Goal: Information Seeking & Learning: Learn about a topic

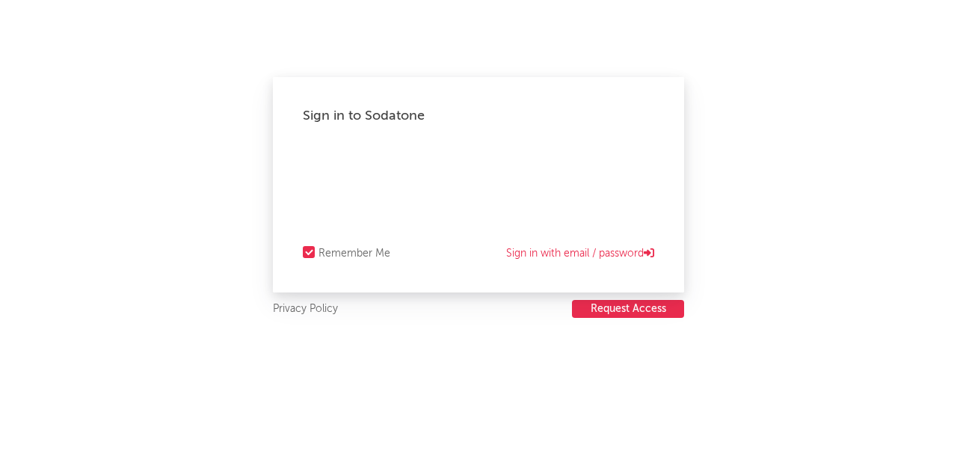
select select "recorded_music"
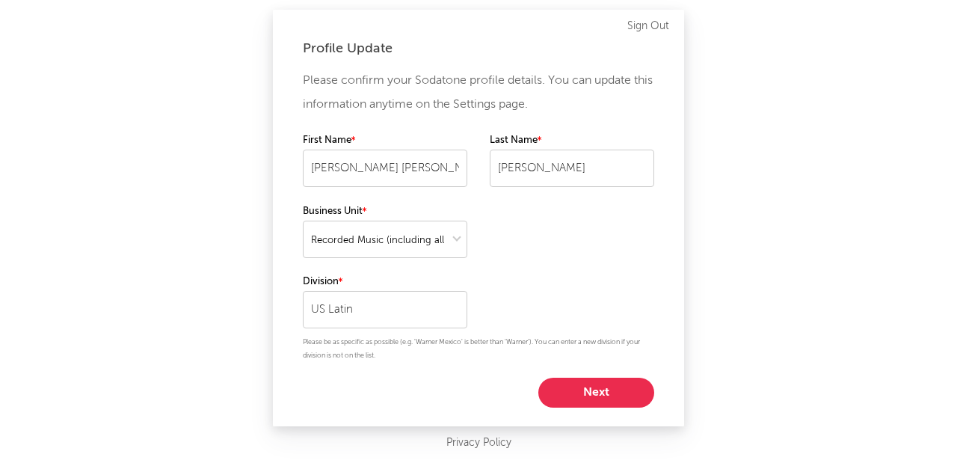
click at [596, 396] on button "Next" at bounding box center [596, 392] width 116 height 30
select select "marketing"
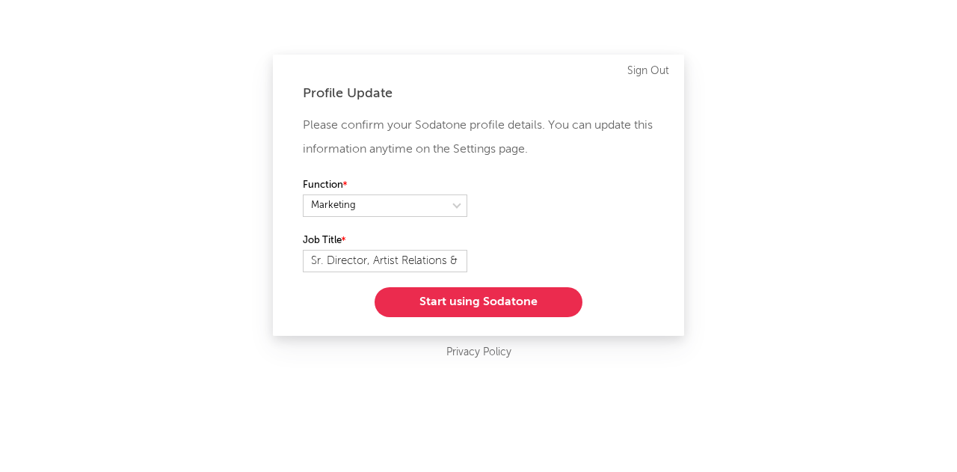
click at [487, 312] on button "Start using Sodatone" at bounding box center [478, 302] width 208 height 30
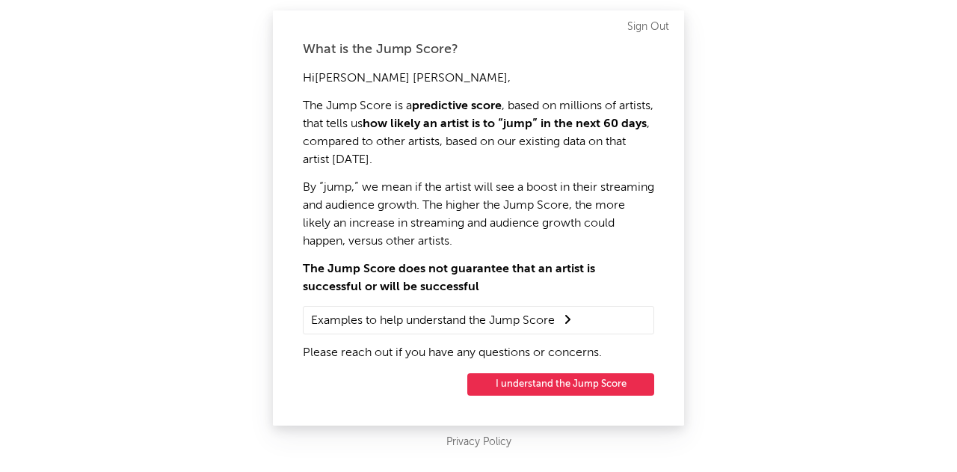
click at [517, 397] on div "What is the Jump Score? Hi [PERSON_NAME] [PERSON_NAME] , The Jump Score is a pr…" at bounding box center [478, 217] width 411 height 415
click at [519, 390] on button "I understand the Jump Score" at bounding box center [560, 384] width 187 height 22
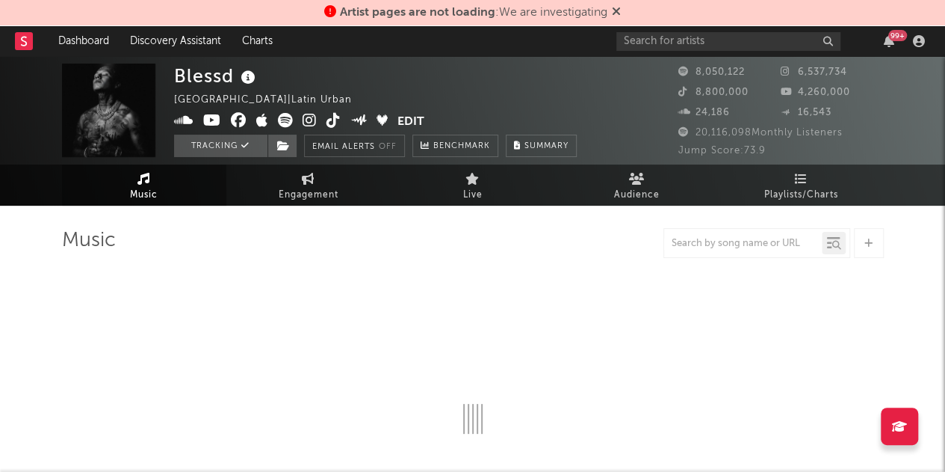
select select "6m"
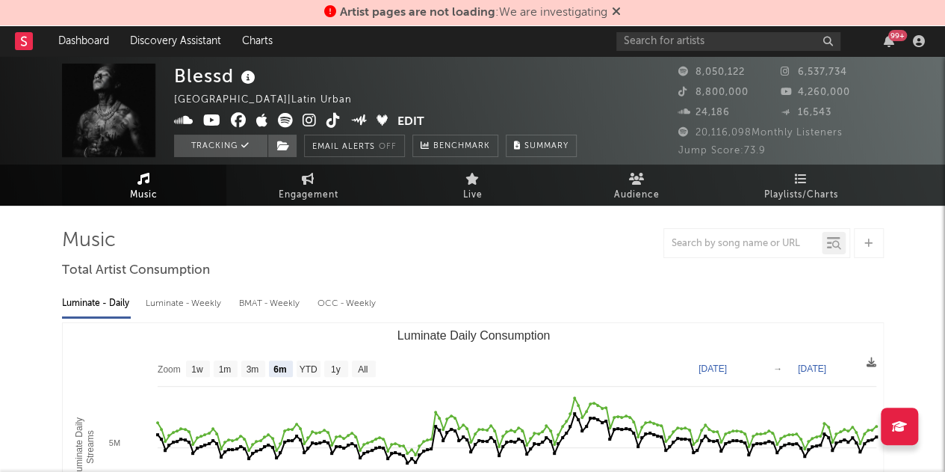
click at [616, 4] on span "Artist pages are not loading : We are investigating" at bounding box center [472, 13] width 297 height 18
click at [626, 13] on div "Artist pages are not loading : We are investigating" at bounding box center [472, 13] width 945 height 26
click at [616, 9] on icon at bounding box center [616, 11] width 9 height 12
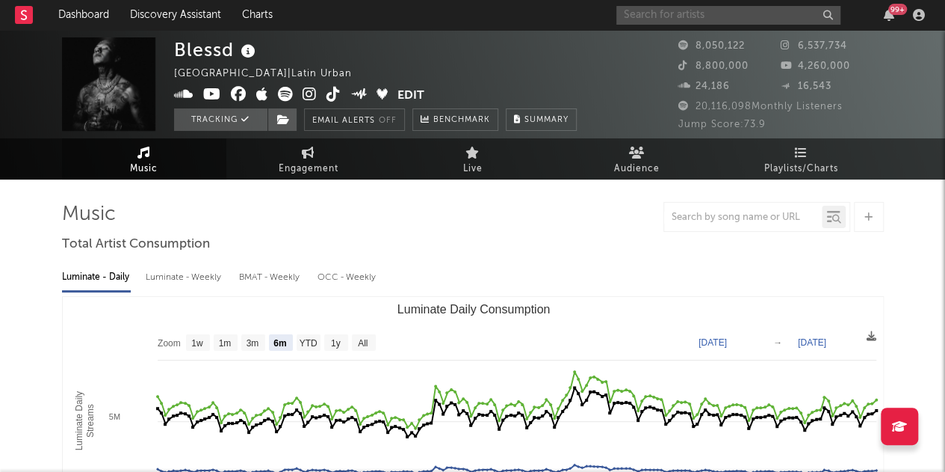
click at [646, 13] on input "text" at bounding box center [729, 15] width 224 height 19
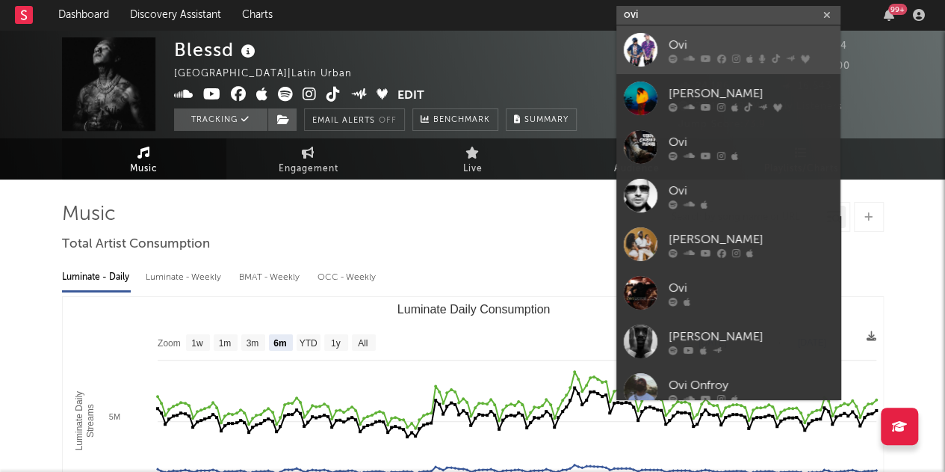
type input "ovi"
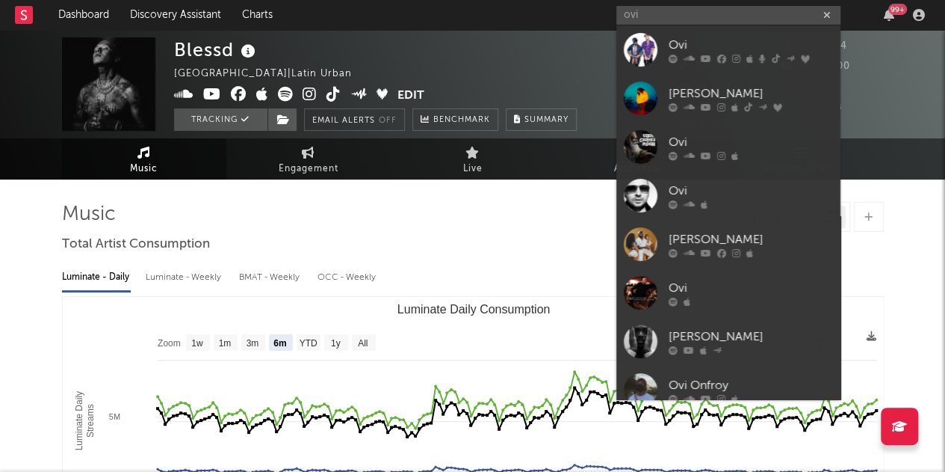
drag, startPoint x: 683, startPoint y: 47, endPoint x: 645, endPoint y: 108, distance: 72.2
click at [683, 48] on div "Ovi" at bounding box center [751, 45] width 164 height 18
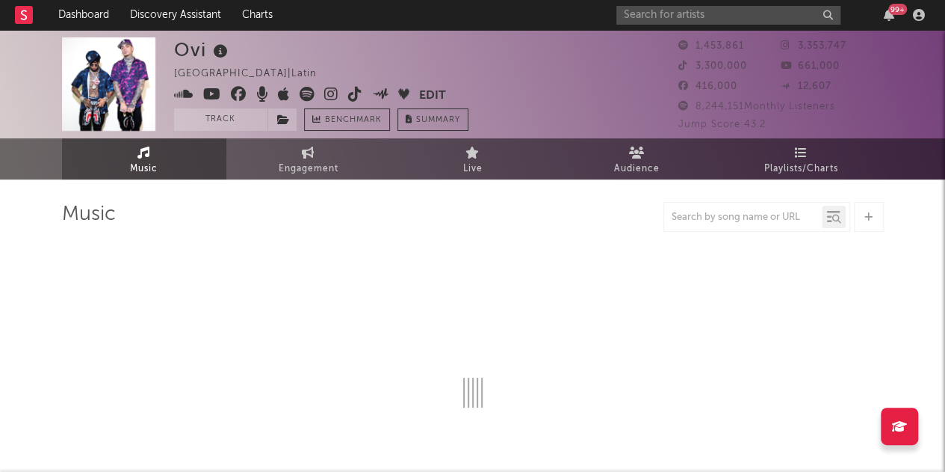
select select "6m"
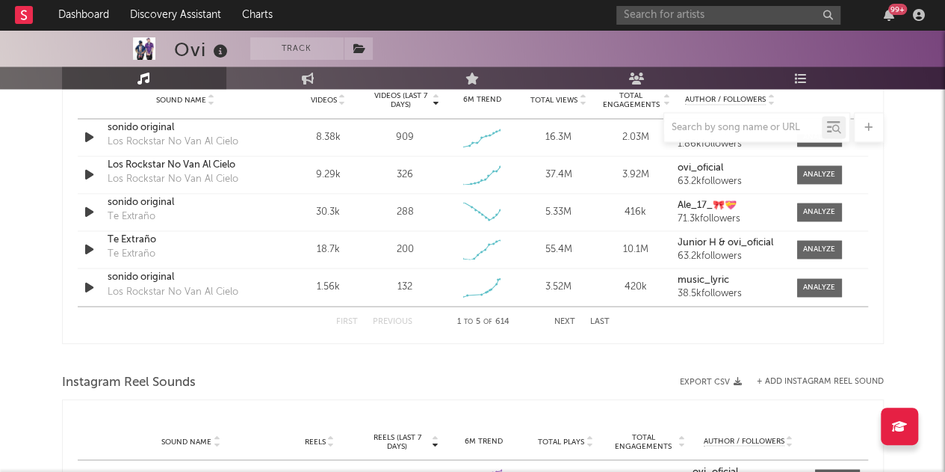
scroll to position [1046, 0]
